Goal: Task Accomplishment & Management: Manage account settings

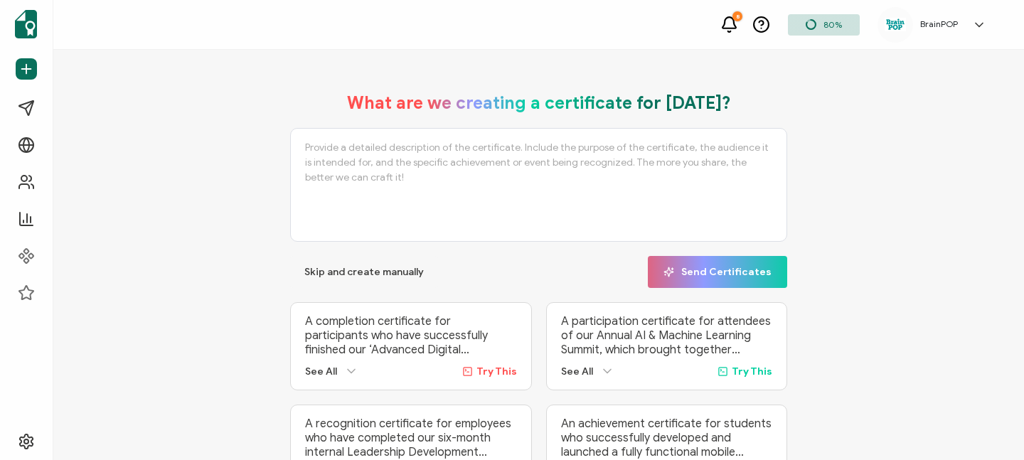
click at [979, 26] on icon at bounding box center [979, 25] width 7 height 4
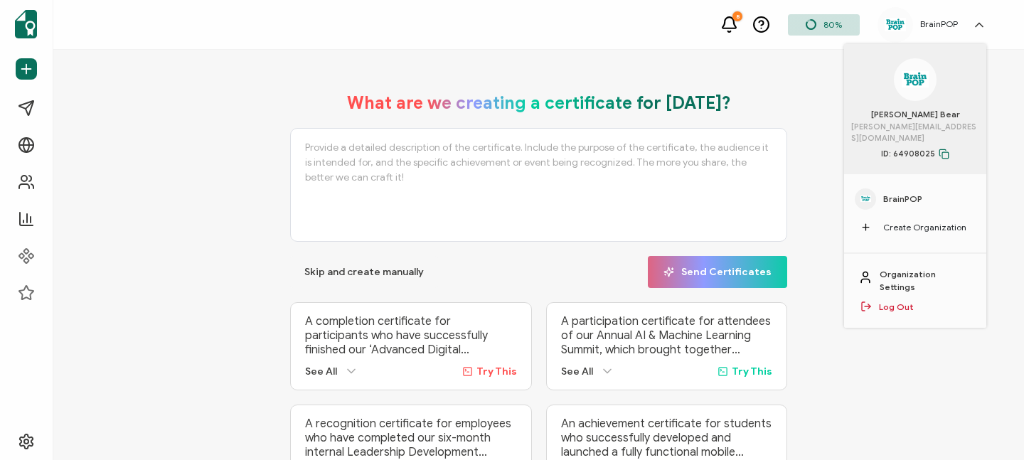
click at [908, 193] on span "BrainPOP" at bounding box center [903, 199] width 39 height 13
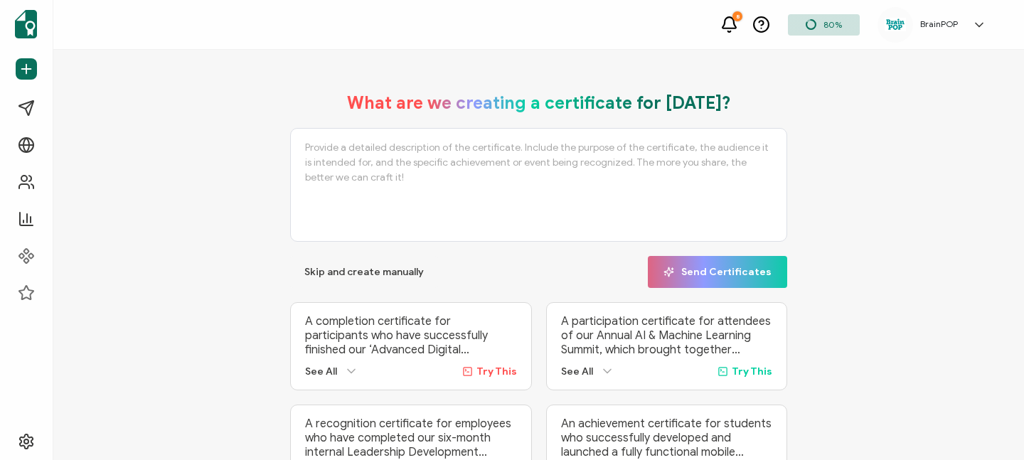
click at [975, 25] on icon at bounding box center [979, 25] width 14 height 14
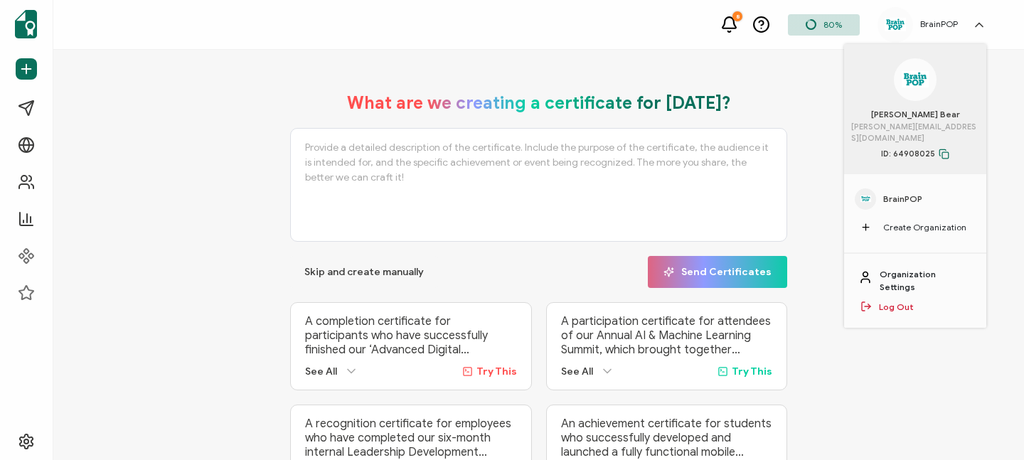
click at [893, 268] on link "Organization Settings" at bounding box center [926, 281] width 92 height 26
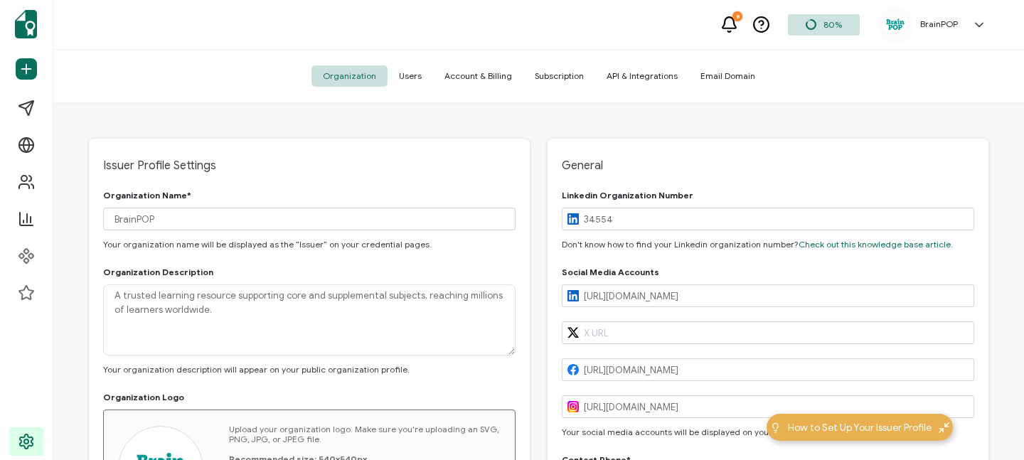
type input "[GEOGRAPHIC_DATA]"
type input "[US_STATE]"
click at [408, 73] on span "Users" at bounding box center [411, 75] width 46 height 21
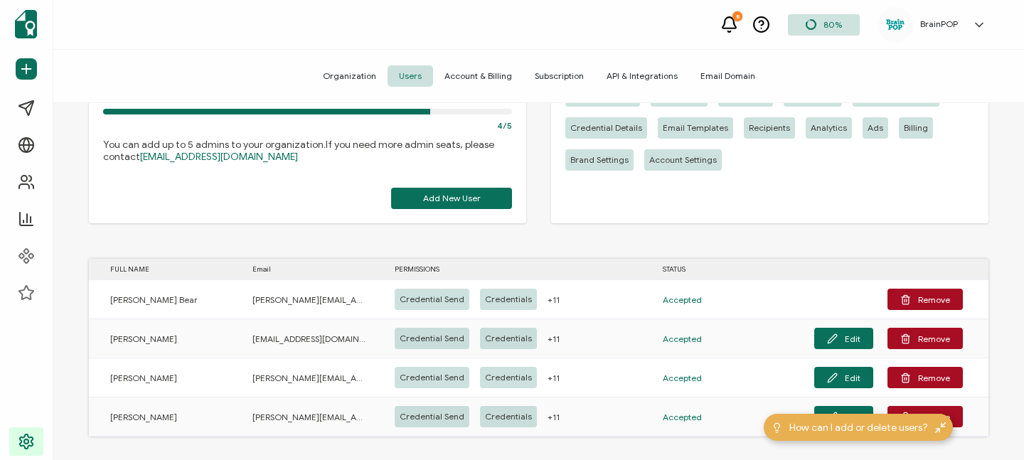
scroll to position [105, 0]
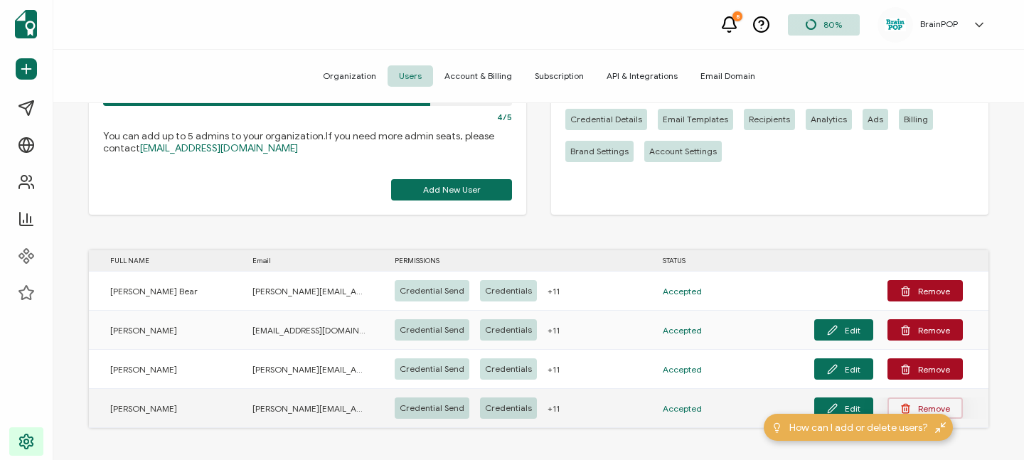
click at [925, 407] on button "Remove" at bounding box center [925, 408] width 75 height 21
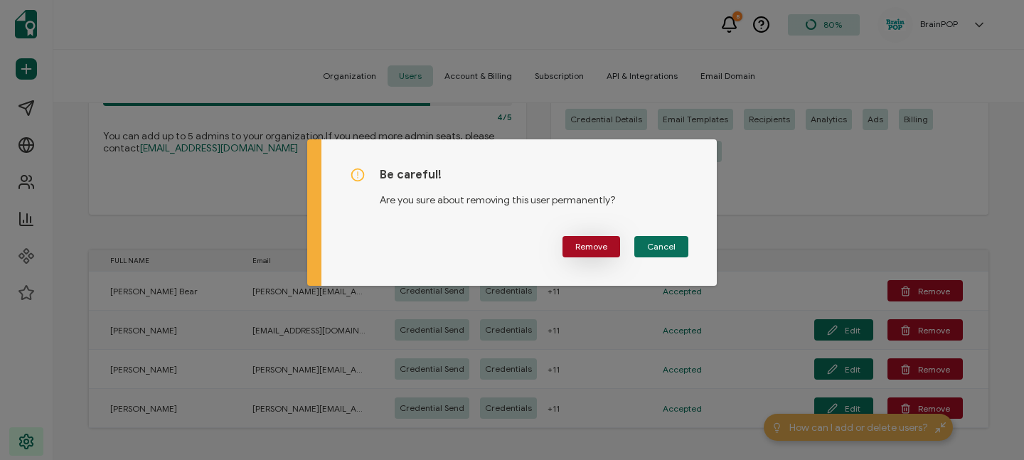
click at [587, 245] on span "Remove" at bounding box center [591, 247] width 32 height 9
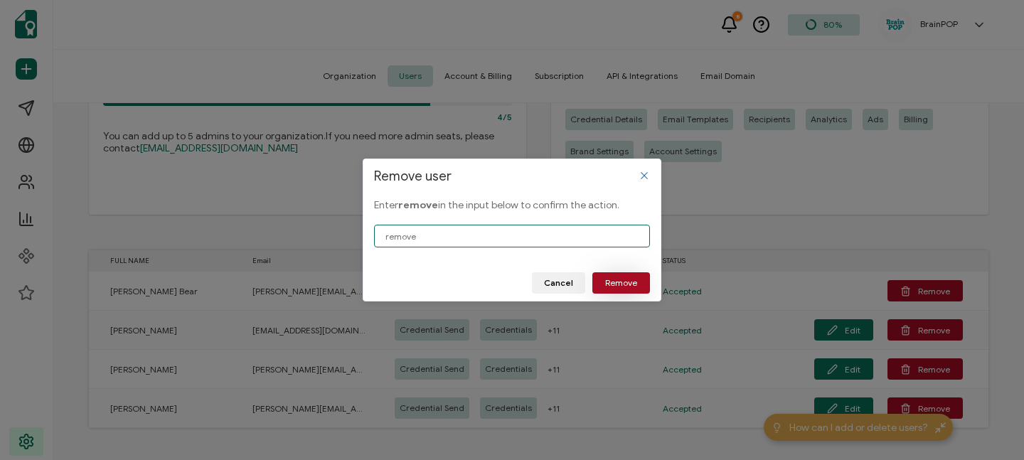
type input "remove"
click at [642, 283] on button "Remove" at bounding box center [622, 282] width 58 height 21
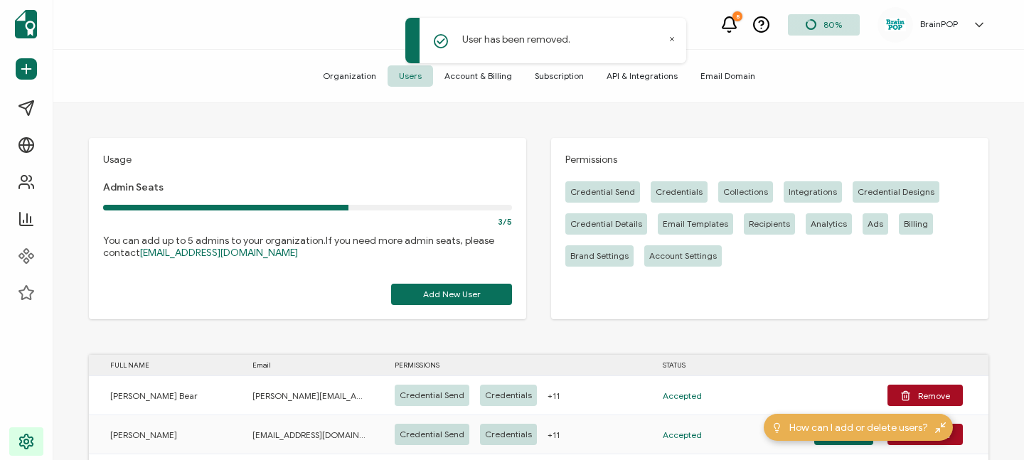
scroll to position [0, 0]
click at [672, 39] on icon at bounding box center [673, 40] width 4 height 4
